Goal: Find specific page/section: Find specific page/section

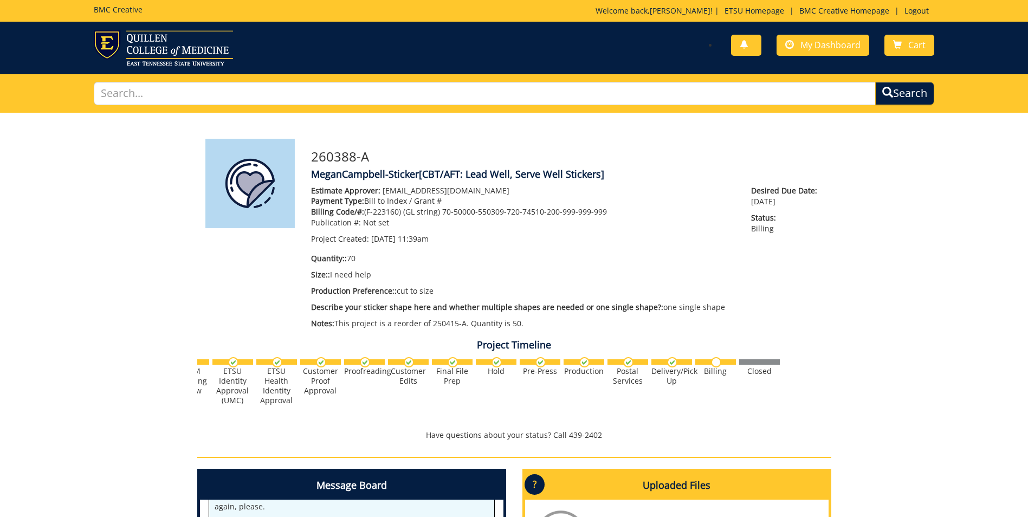
click at [671, 214] on p "Billing Code/#: (F-223160) (GL string) 70-50000-550309-720-74510-200-999-999-999" at bounding box center [523, 212] width 424 height 11
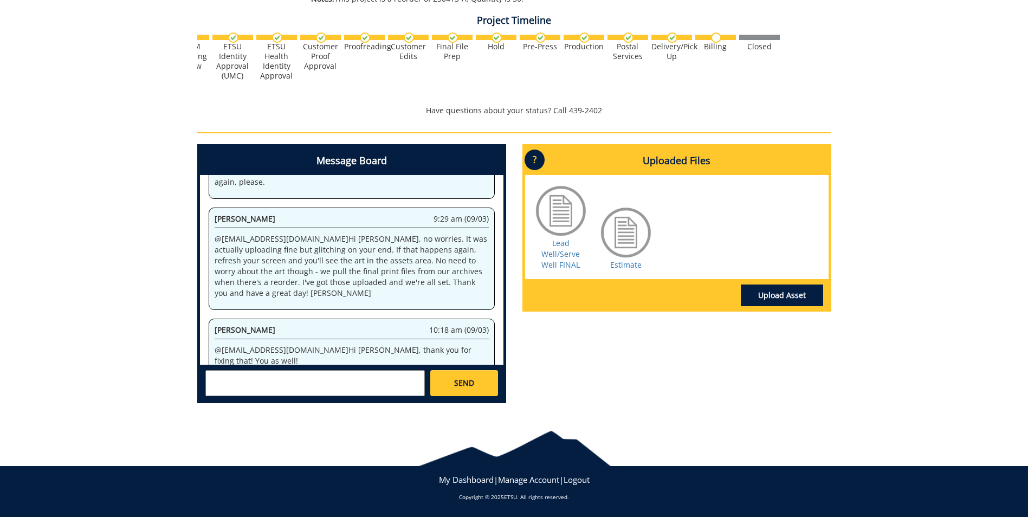
click at [381, 379] on textarea at bounding box center [315, 383] width 220 height 26
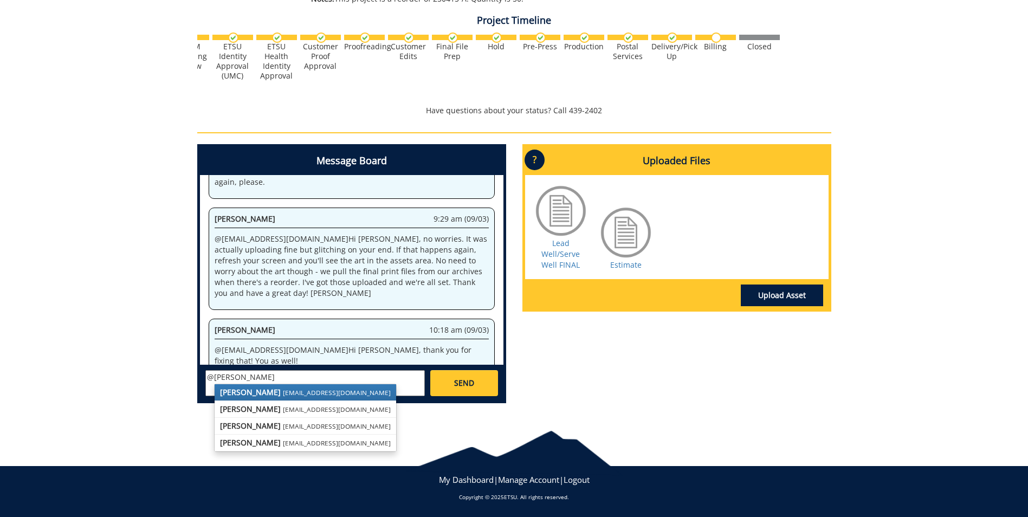
drag, startPoint x: 758, startPoint y: 428, endPoint x: 751, endPoint y: 426, distance: 7.8
click at [755, 427] on div at bounding box center [514, 448] width 1028 height 44
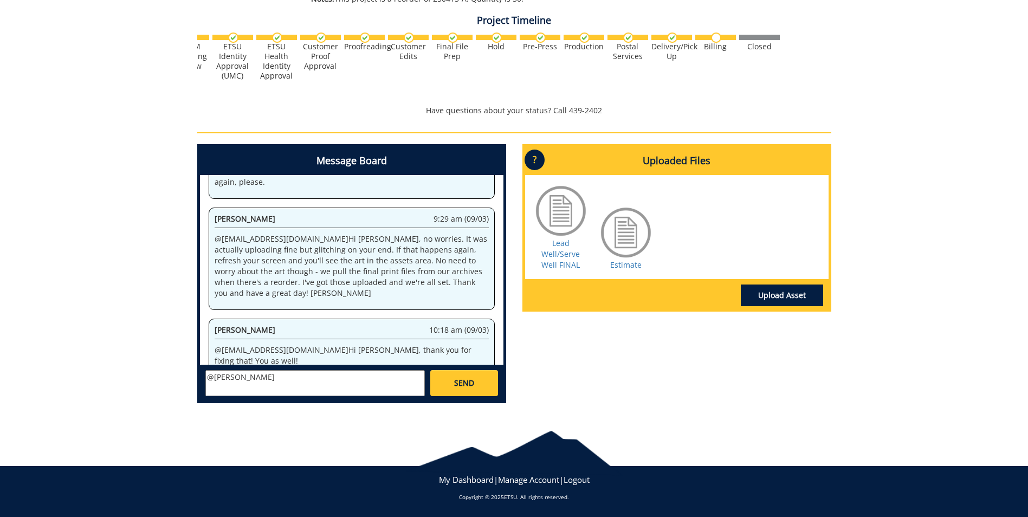
click at [295, 386] on textarea "@lucas" at bounding box center [315, 383] width 220 height 26
type textarea "@"
click at [682, 354] on div "Message Board System 11:39 am (08/28) Welcome to the Project Messenger. All mes…" at bounding box center [514, 278] width 650 height 268
click at [378, 379] on textarea at bounding box center [315, 383] width 220 height 26
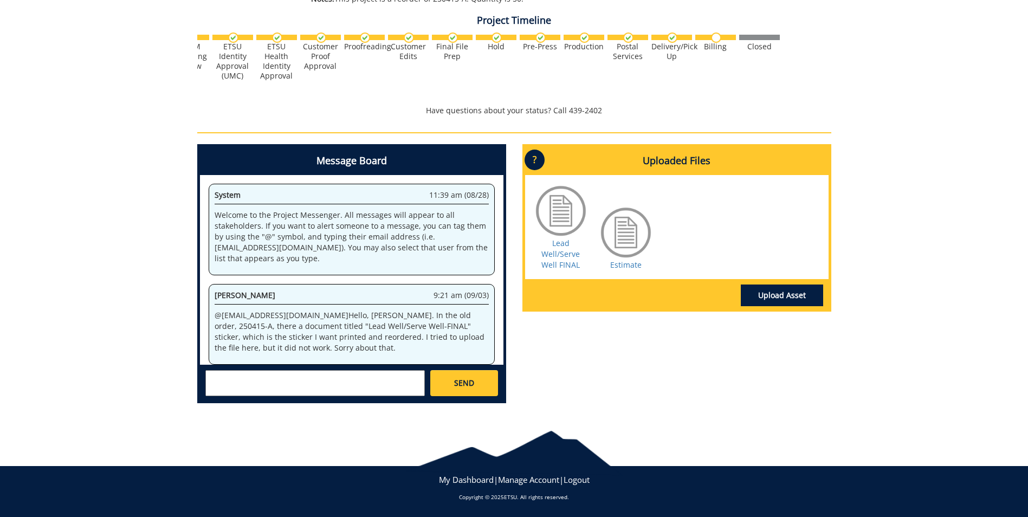
scroll to position [234, 0]
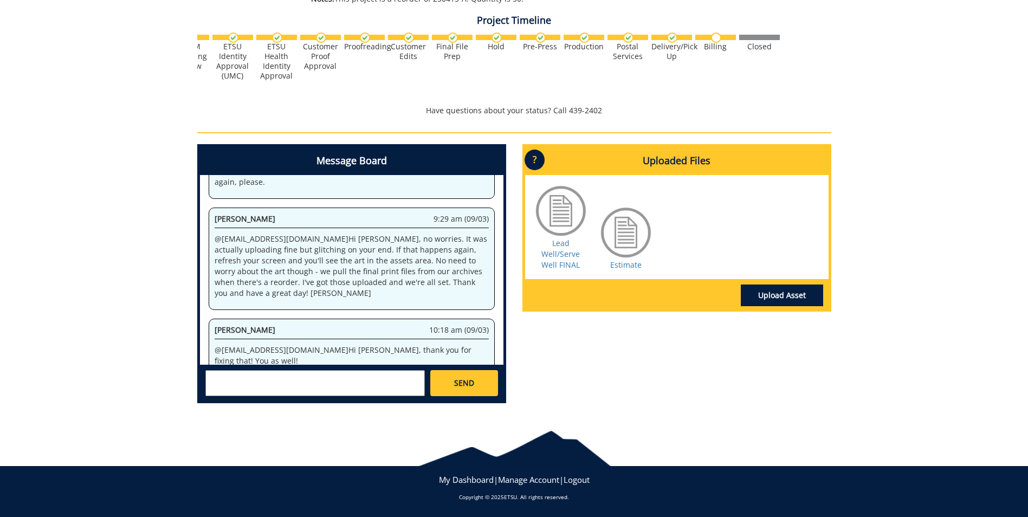
click at [269, 391] on textarea at bounding box center [315, 383] width 220 height 26
click at [272, 385] on textarea at bounding box center [315, 383] width 220 height 26
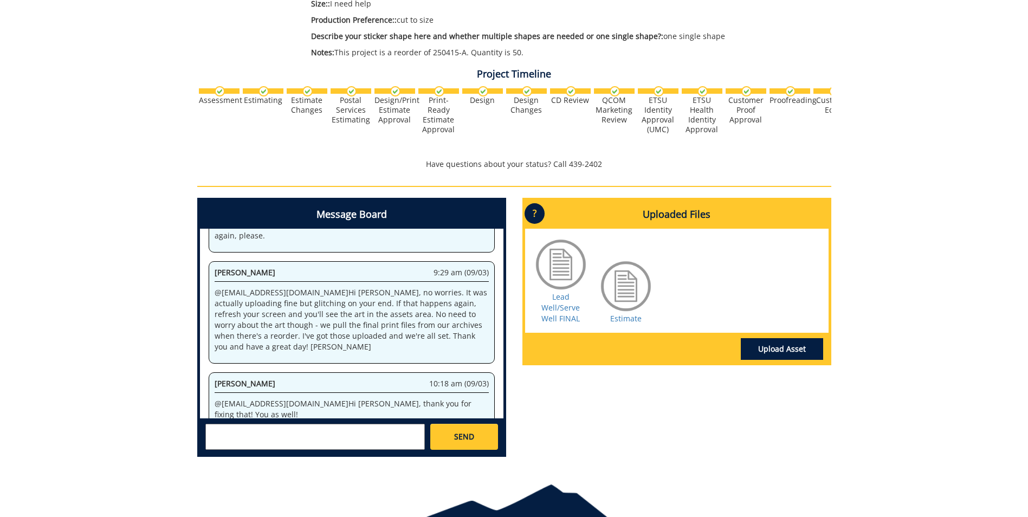
scroll to position [325, 0]
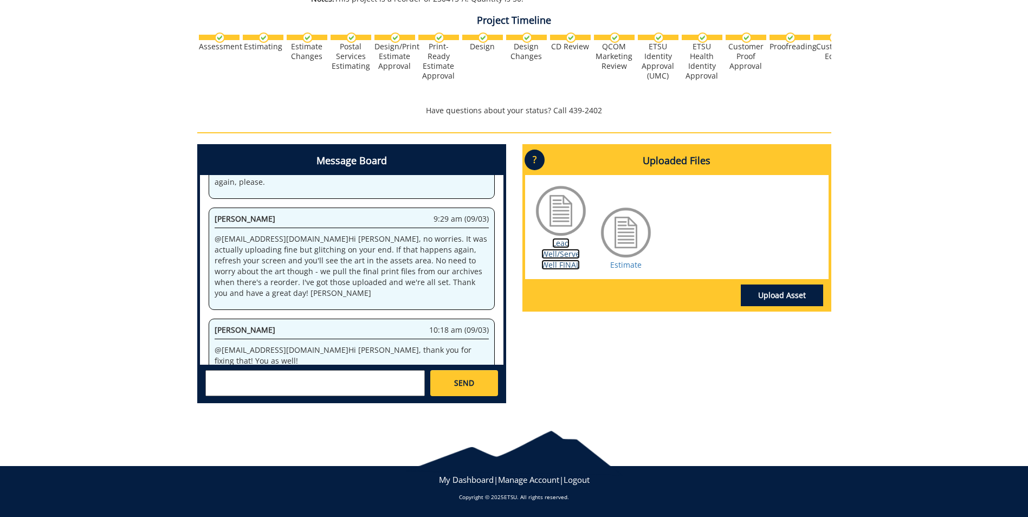
click at [569, 250] on link "Lead Well/Serve Well FINAL" at bounding box center [561, 254] width 38 height 32
click at [620, 262] on link "Estimate" at bounding box center [625, 265] width 31 height 10
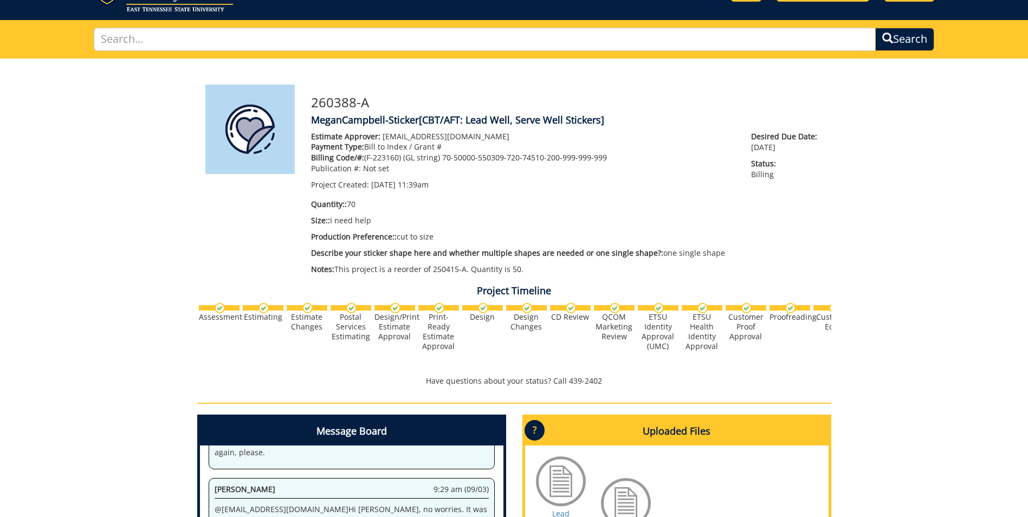
scroll to position [0, 0]
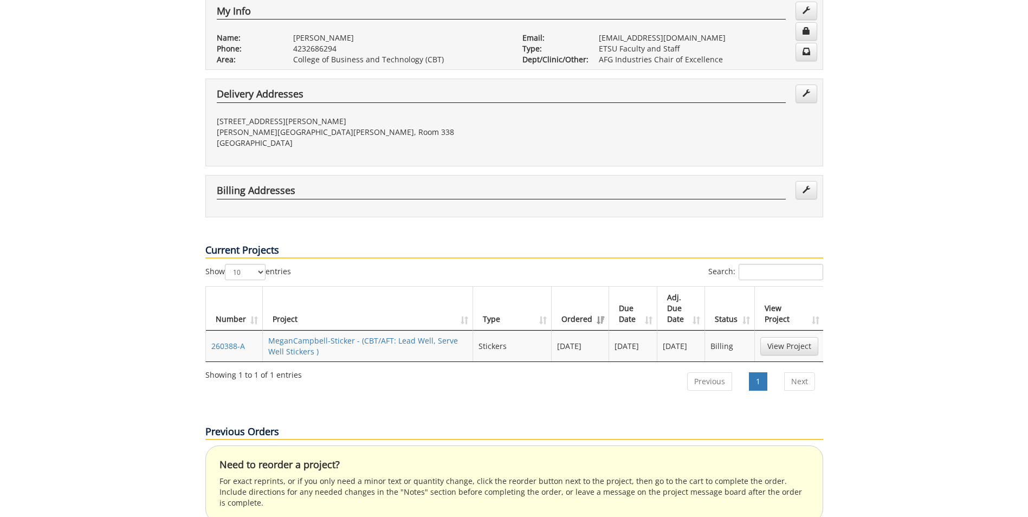
scroll to position [325, 0]
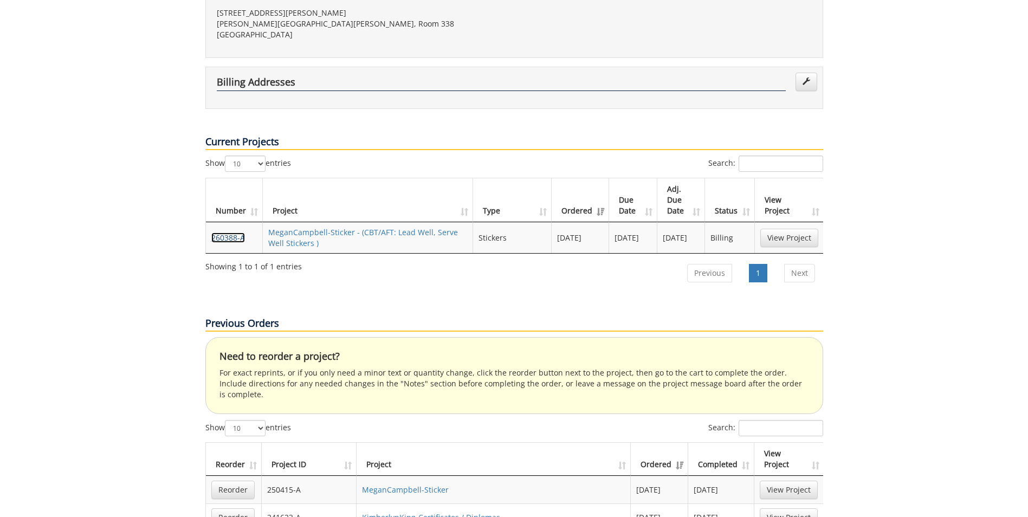
click at [222, 233] on link "260388-A" at bounding box center [228, 238] width 34 height 10
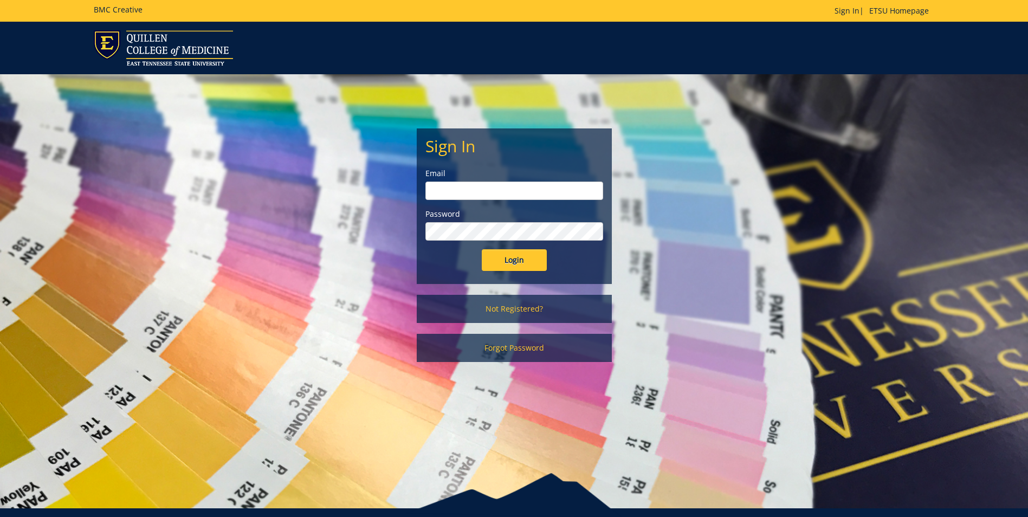
click at [518, 193] on input "email" at bounding box center [515, 191] width 178 height 18
type input "[EMAIL_ADDRESS][DOMAIN_NAME]"
click at [482, 249] on input "Login" at bounding box center [514, 260] width 65 height 22
click at [527, 260] on input "Login" at bounding box center [514, 260] width 65 height 22
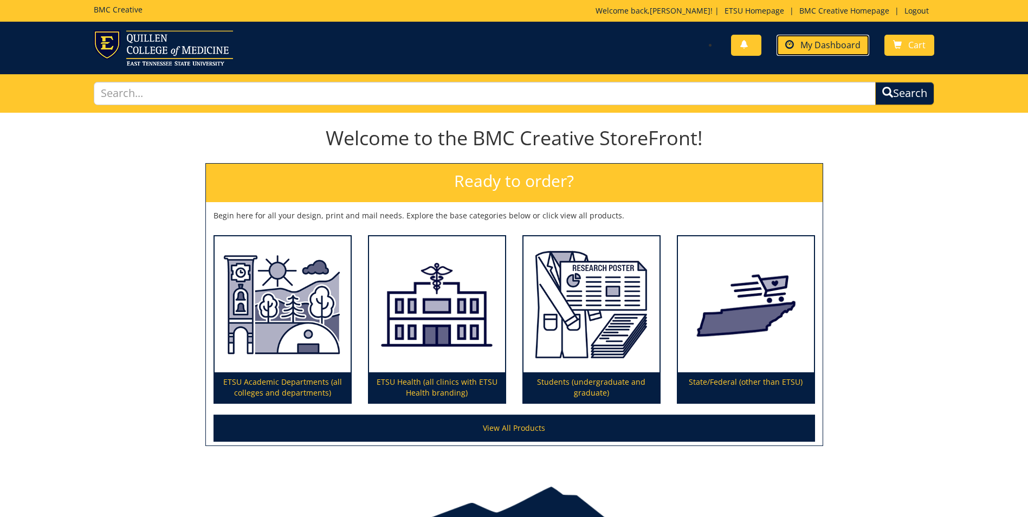
click at [813, 53] on link "My Dashboard" at bounding box center [823, 45] width 93 height 21
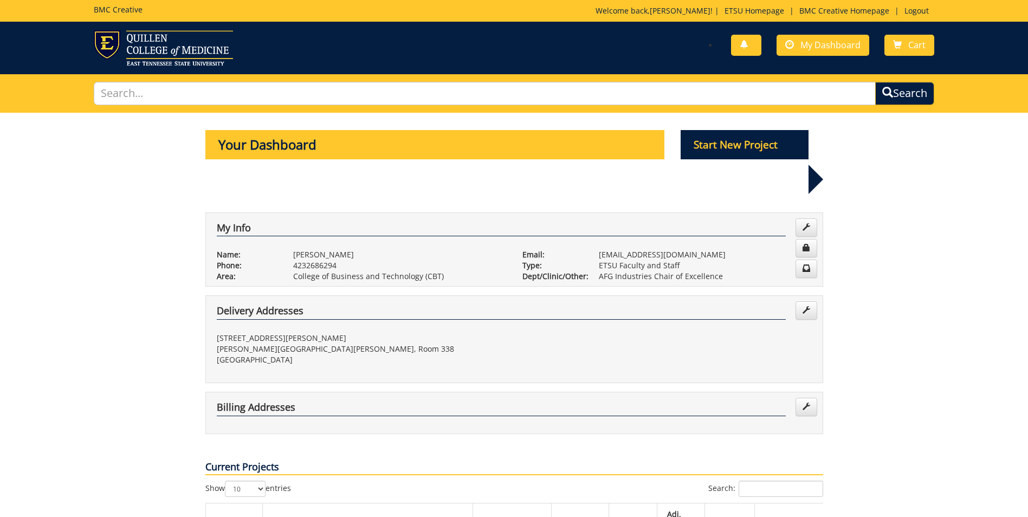
scroll to position [217, 0]
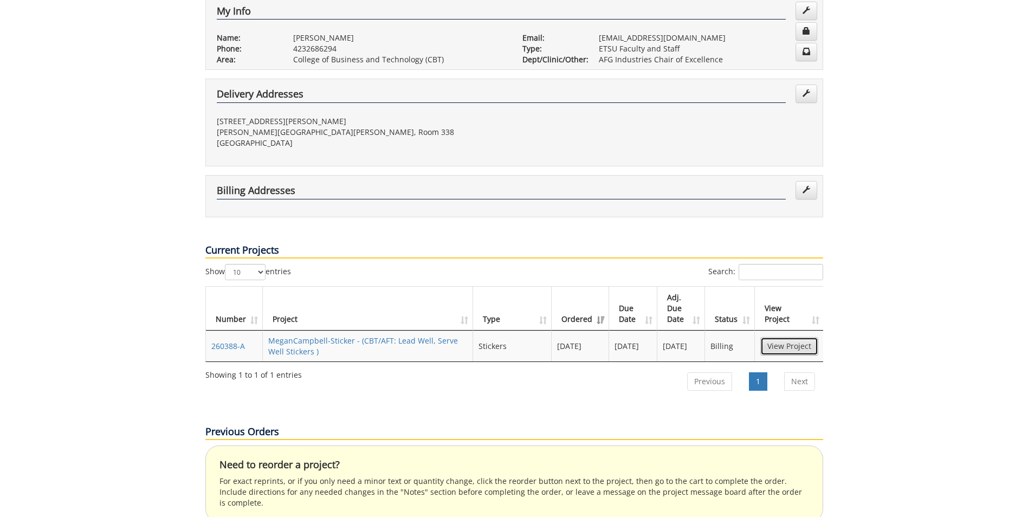
click at [799, 337] on link "View Project" at bounding box center [789, 346] width 58 height 18
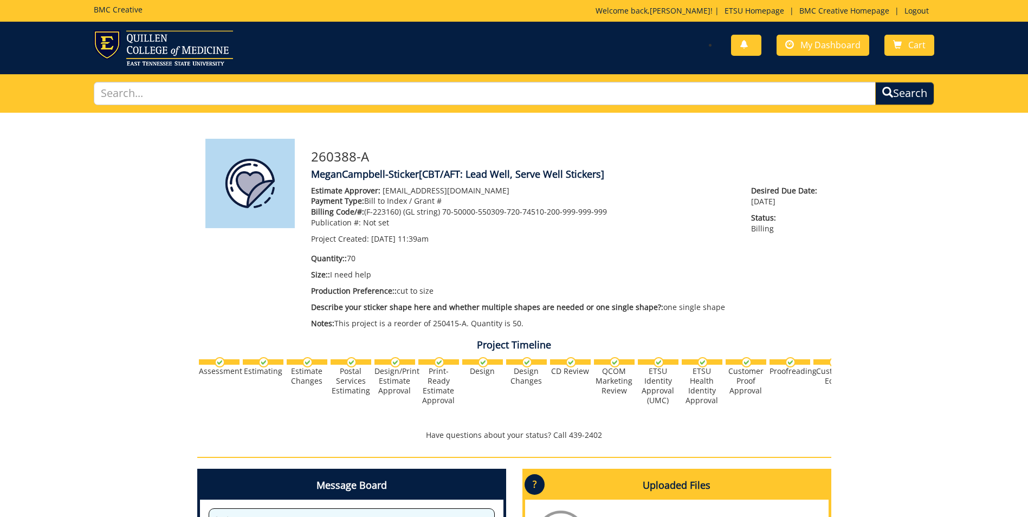
scroll to position [234, 0]
click at [794, 49] on span at bounding box center [789, 45] width 9 height 9
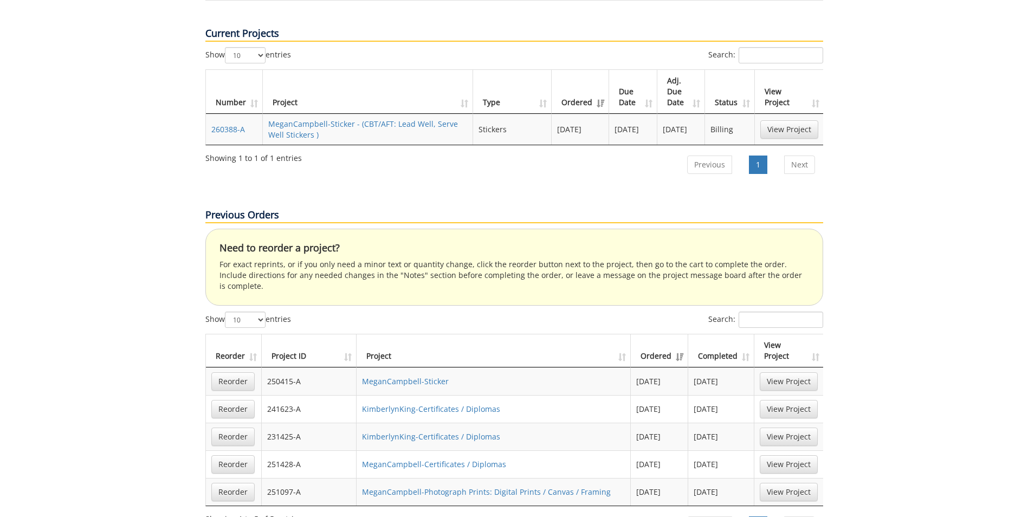
scroll to position [271, 0]
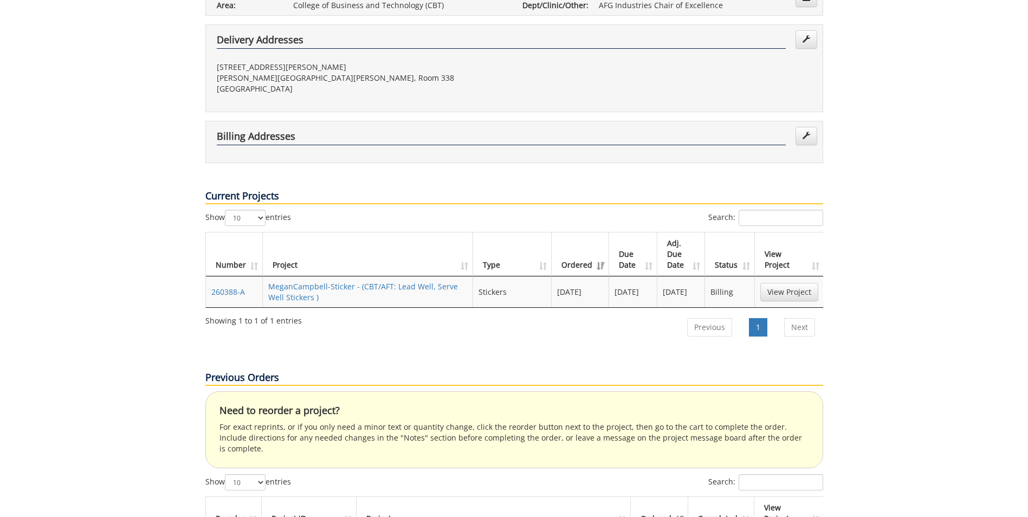
click at [198, 252] on div "Show 10 25 50 100 entries Search: Number Project Type Ordered Due Date Adj. Due…" at bounding box center [514, 278] width 634 height 136
click at [227, 287] on link "260388-A" at bounding box center [228, 292] width 34 height 10
click at [795, 283] on link "View Project" at bounding box center [789, 292] width 58 height 18
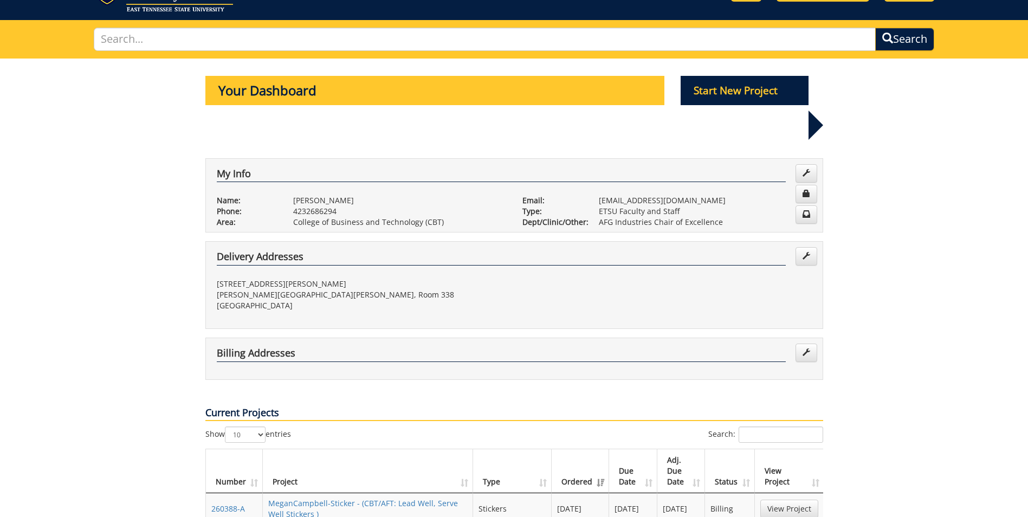
scroll to position [108, 0]
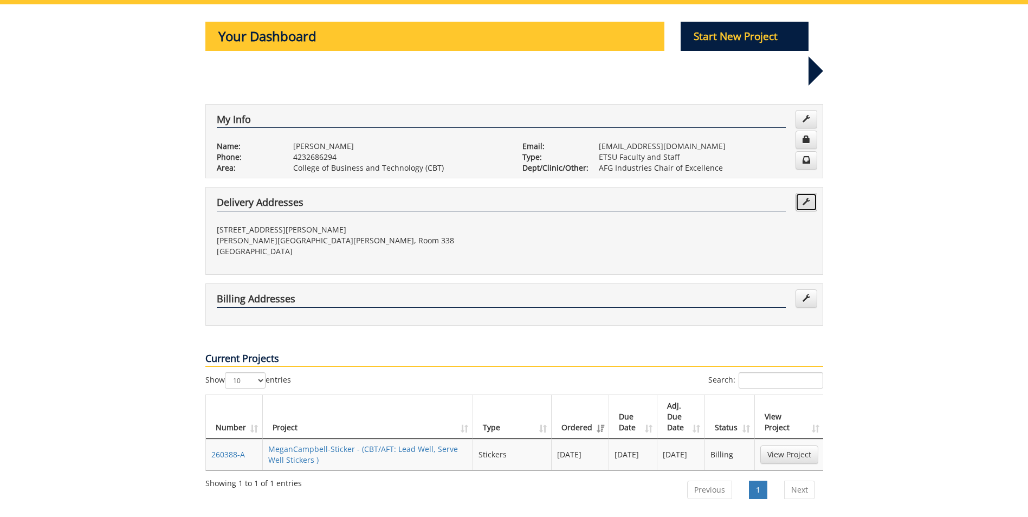
click at [809, 193] on link at bounding box center [807, 202] width 22 height 18
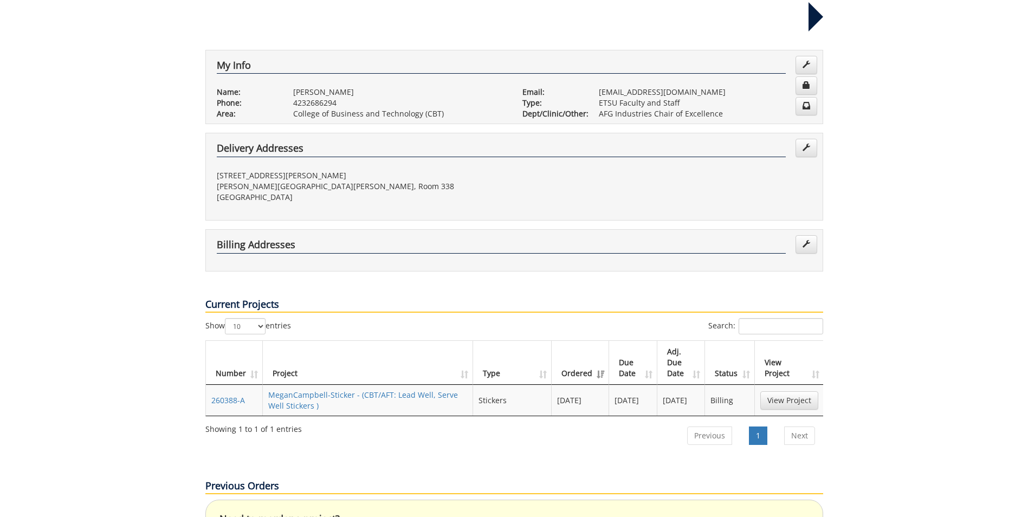
scroll to position [271, 0]
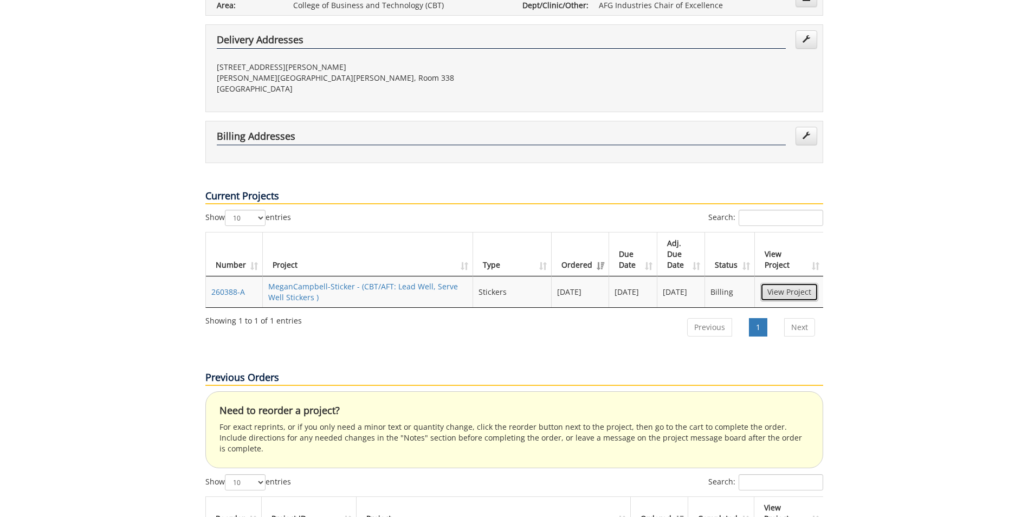
click at [799, 283] on link "View Project" at bounding box center [789, 292] width 58 height 18
click at [785, 283] on link "View Project" at bounding box center [789, 292] width 58 height 18
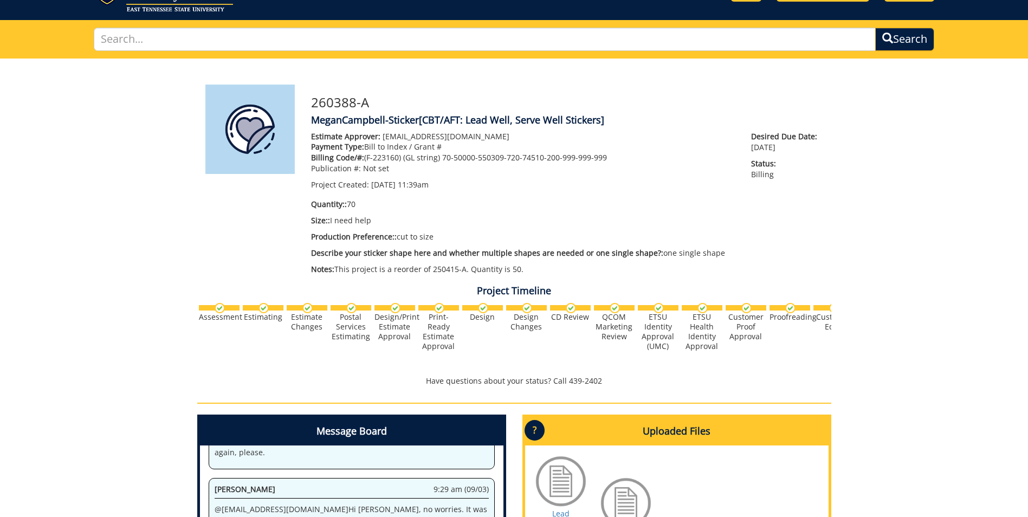
scroll to position [108, 0]
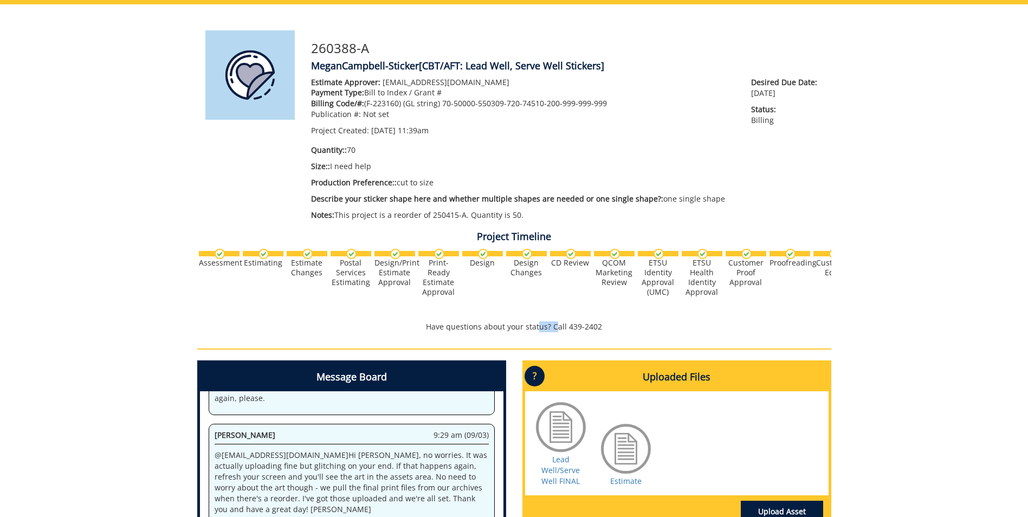
drag, startPoint x: 540, startPoint y: 314, endPoint x: 557, endPoint y: 314, distance: 16.8
click at [557, 314] on div "Project Timeline Assessment Estimating" at bounding box center [514, 282] width 650 height 112
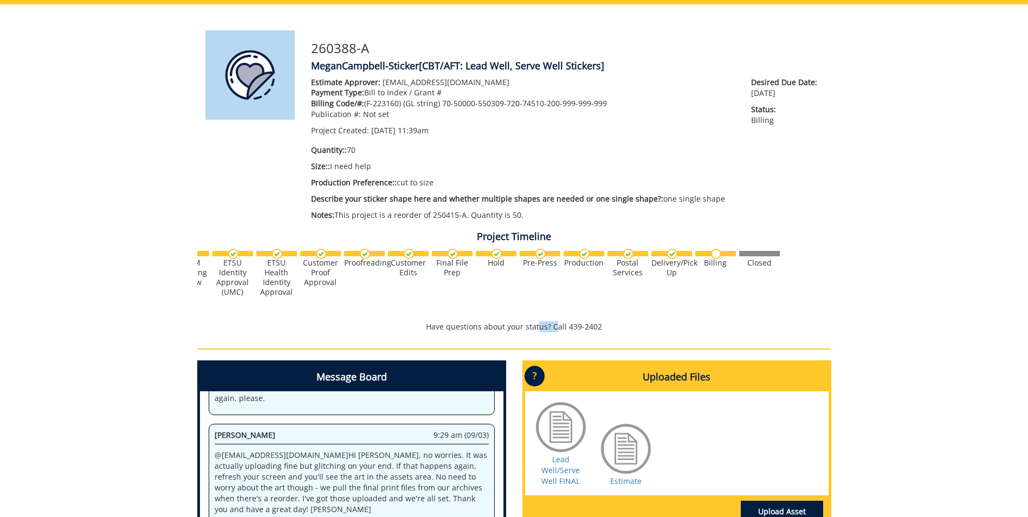
scroll to position [0, 0]
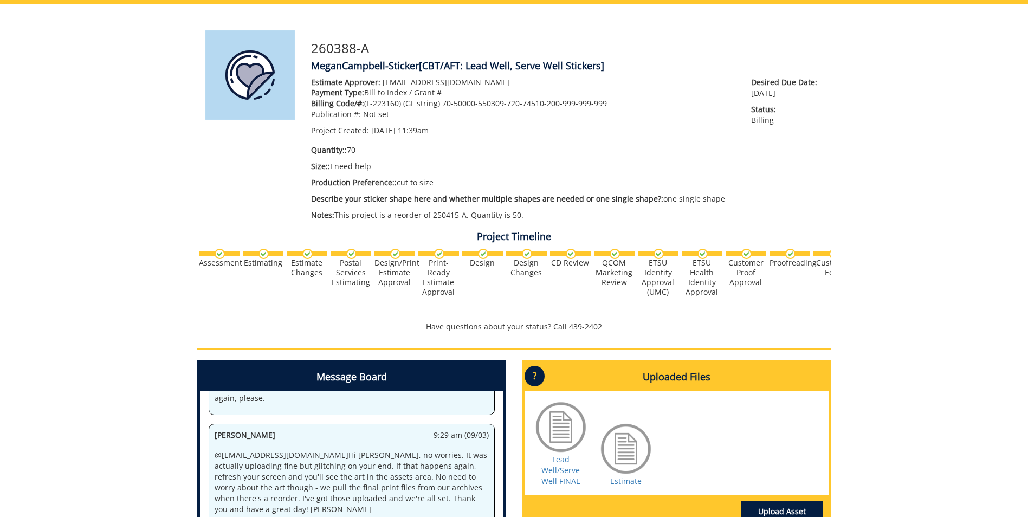
click at [859, 149] on div "260388-A MeganCampbell-Sticker [CBT/AFT: Lead Well, Serve Well Stickers] Estima…" at bounding box center [514, 316] width 1028 height 624
